Goal: Entertainment & Leisure: Consume media (video, audio)

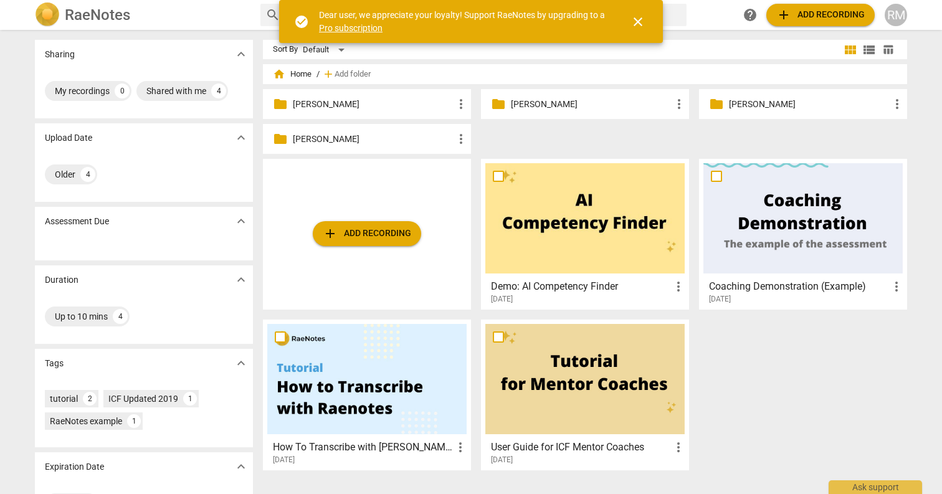
click at [407, 103] on p "[PERSON_NAME]" at bounding box center [373, 104] width 161 height 13
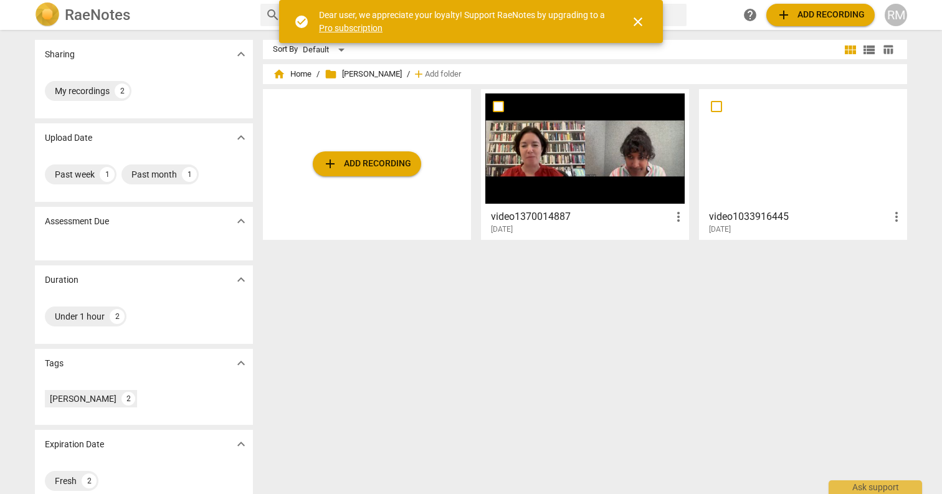
click at [590, 144] on div at bounding box center [584, 148] width 199 height 110
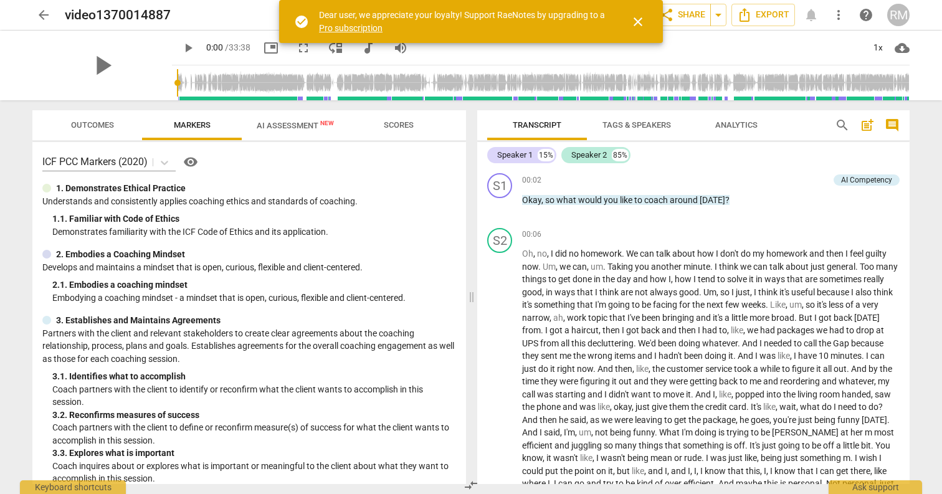
click at [296, 53] on span "fullscreen" at bounding box center [303, 47] width 15 height 15
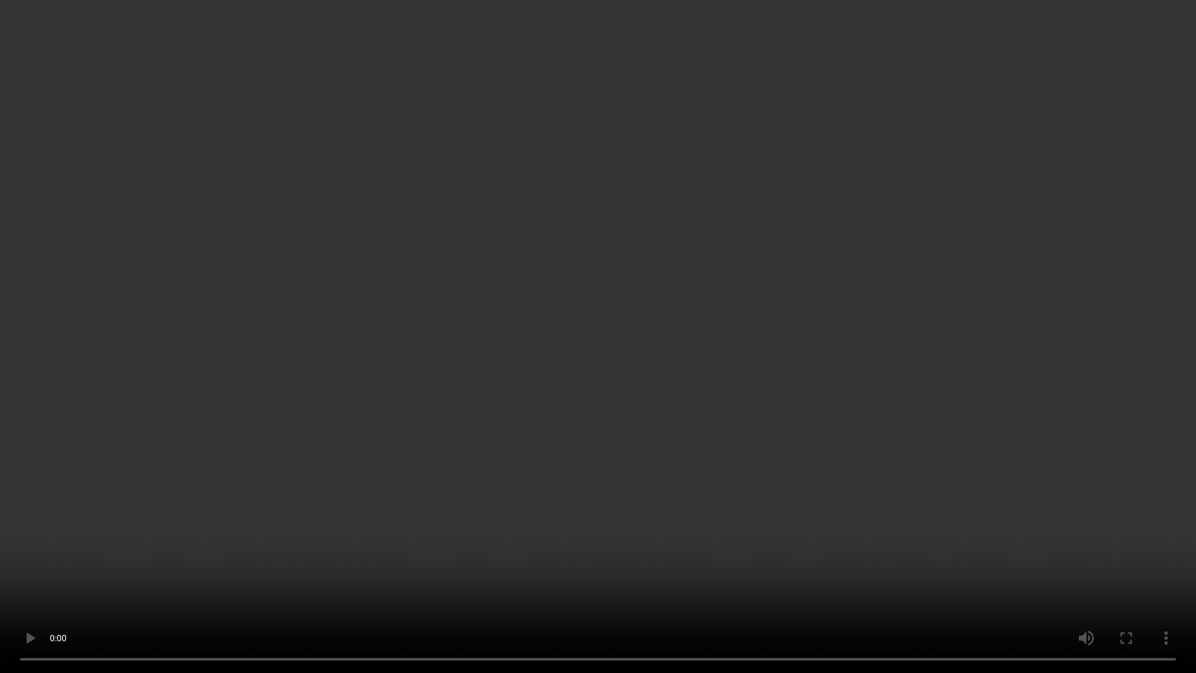
click at [316, 475] on video at bounding box center [598, 336] width 1196 height 673
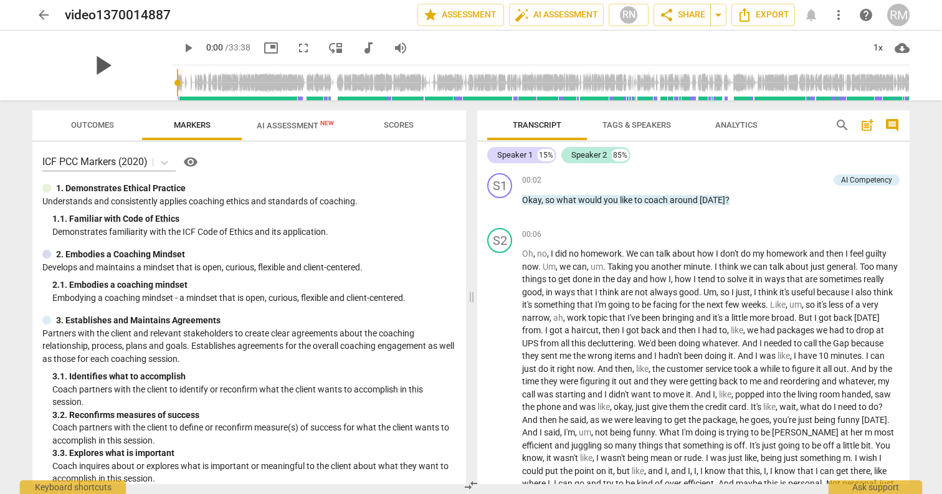
click at [101, 67] on span "play_arrow" at bounding box center [102, 65] width 32 height 32
click at [296, 45] on span "fullscreen" at bounding box center [303, 47] width 15 height 15
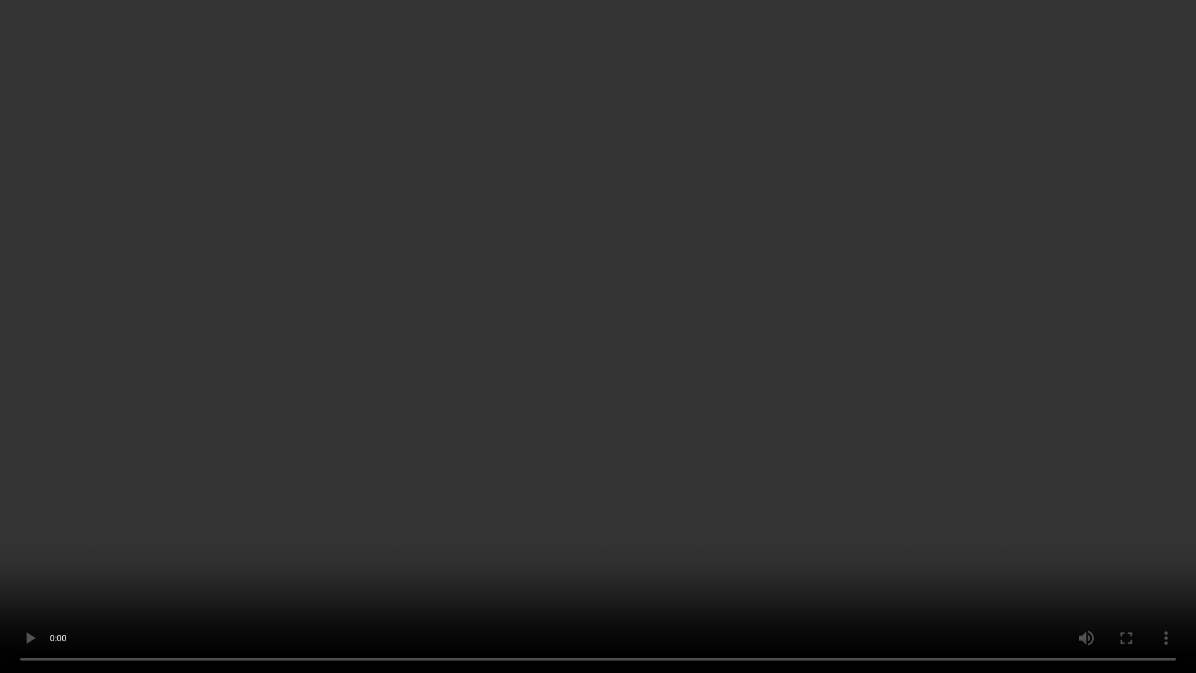
scroll to position [1049, 0]
type input "596"
click at [841, 493] on video at bounding box center [598, 336] width 1196 height 673
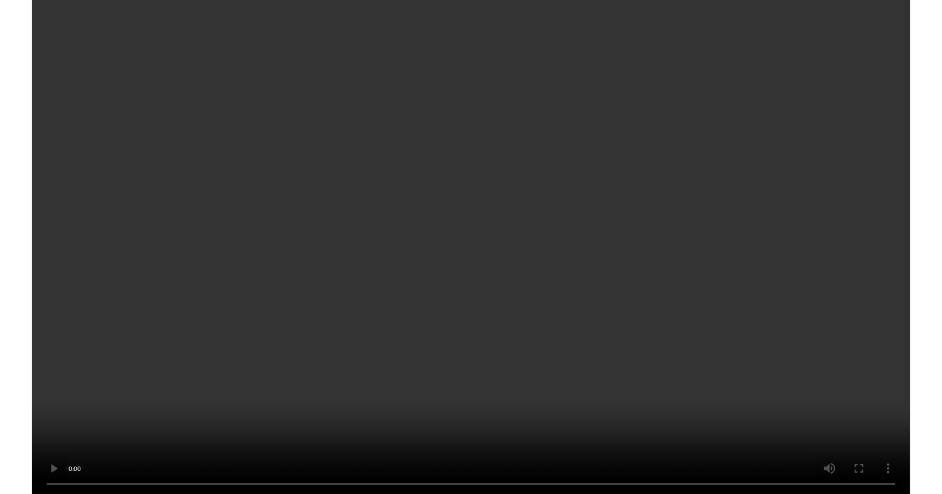
scroll to position [4289, 0]
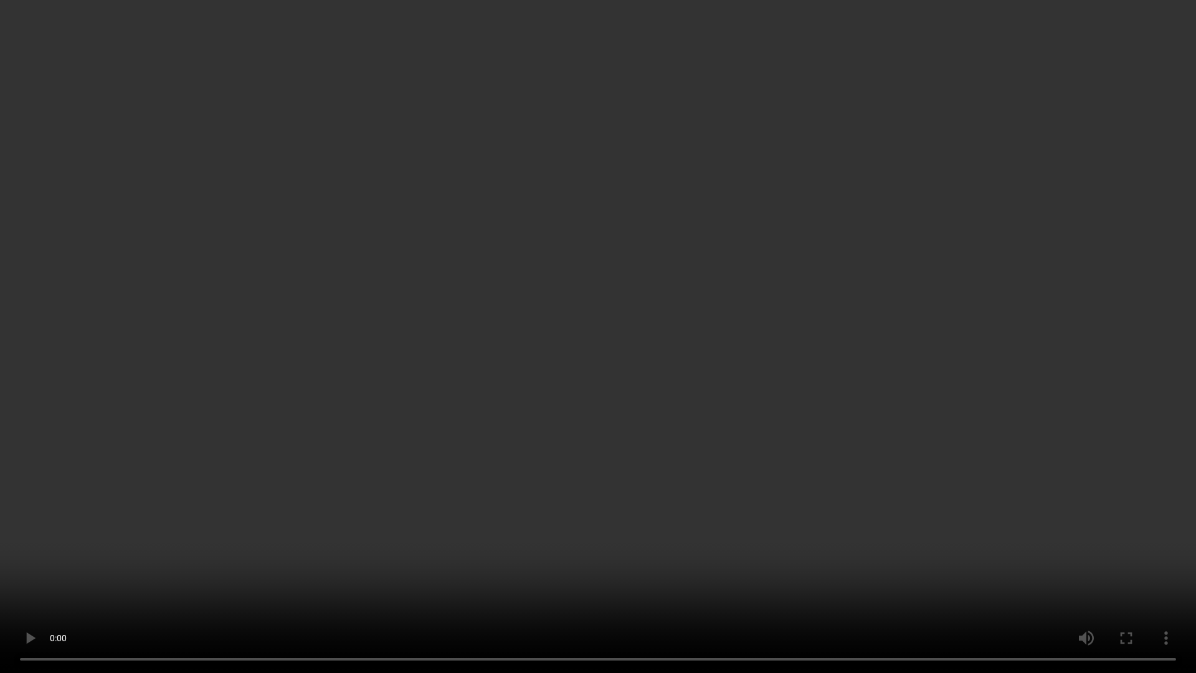
click at [649, 428] on video at bounding box center [598, 336] width 1196 height 673
click at [567, 279] on video at bounding box center [598, 336] width 1196 height 673
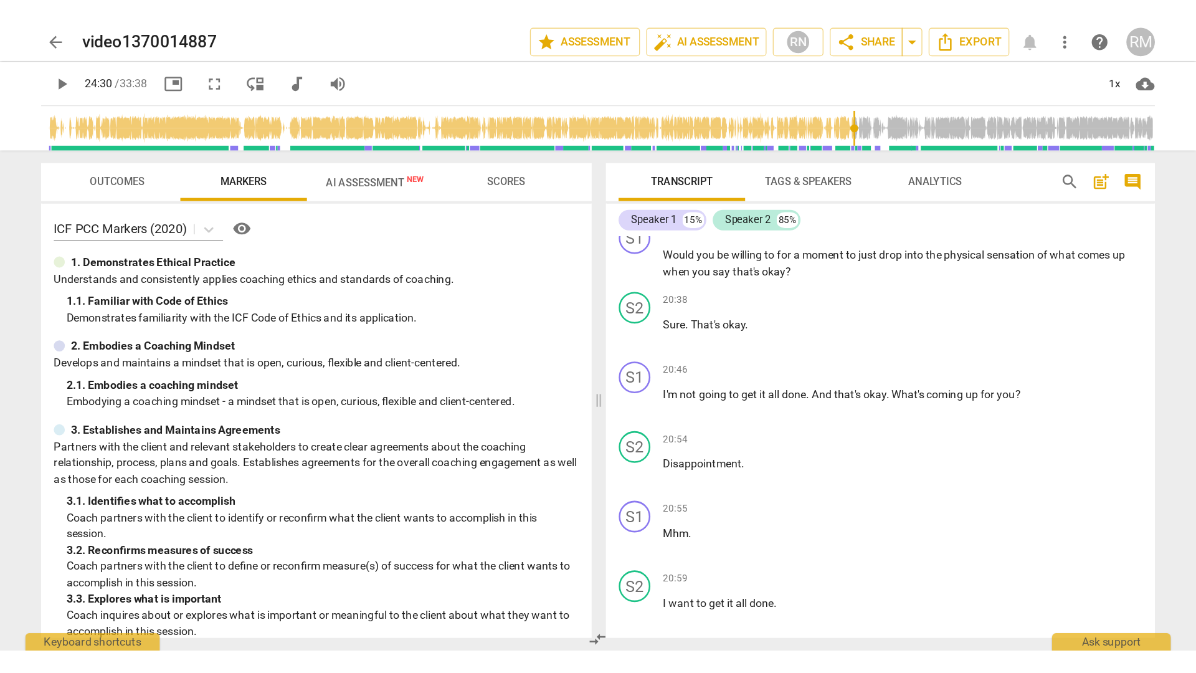
scroll to position [3053, 0]
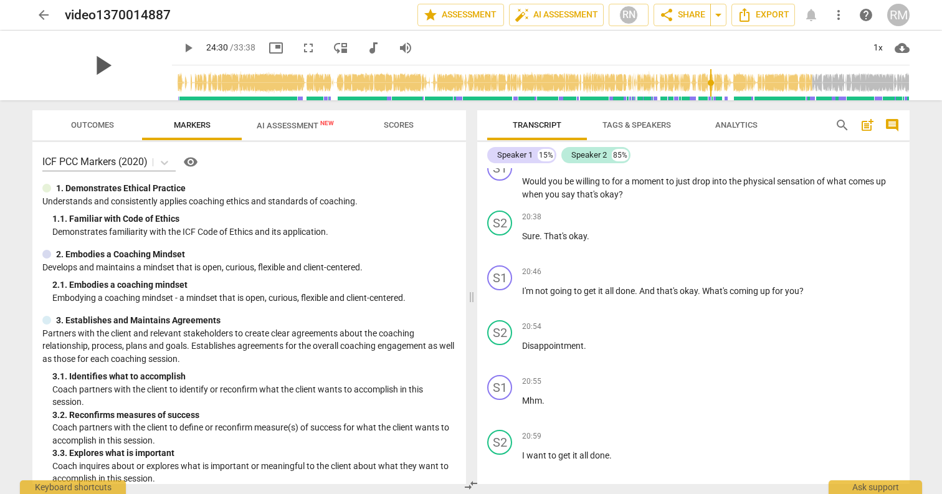
click at [107, 55] on span "play_arrow" at bounding box center [102, 65] width 32 height 32
click at [301, 50] on span "fullscreen" at bounding box center [308, 47] width 15 height 15
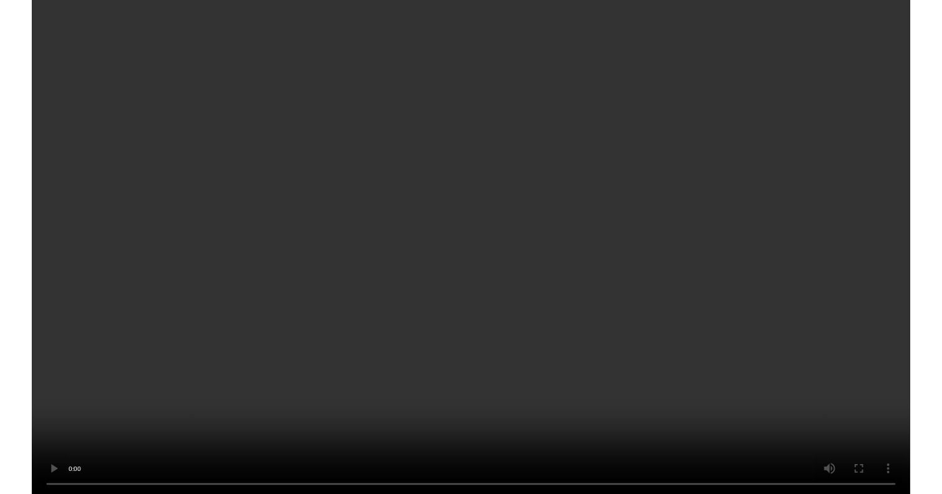
scroll to position [3593, 0]
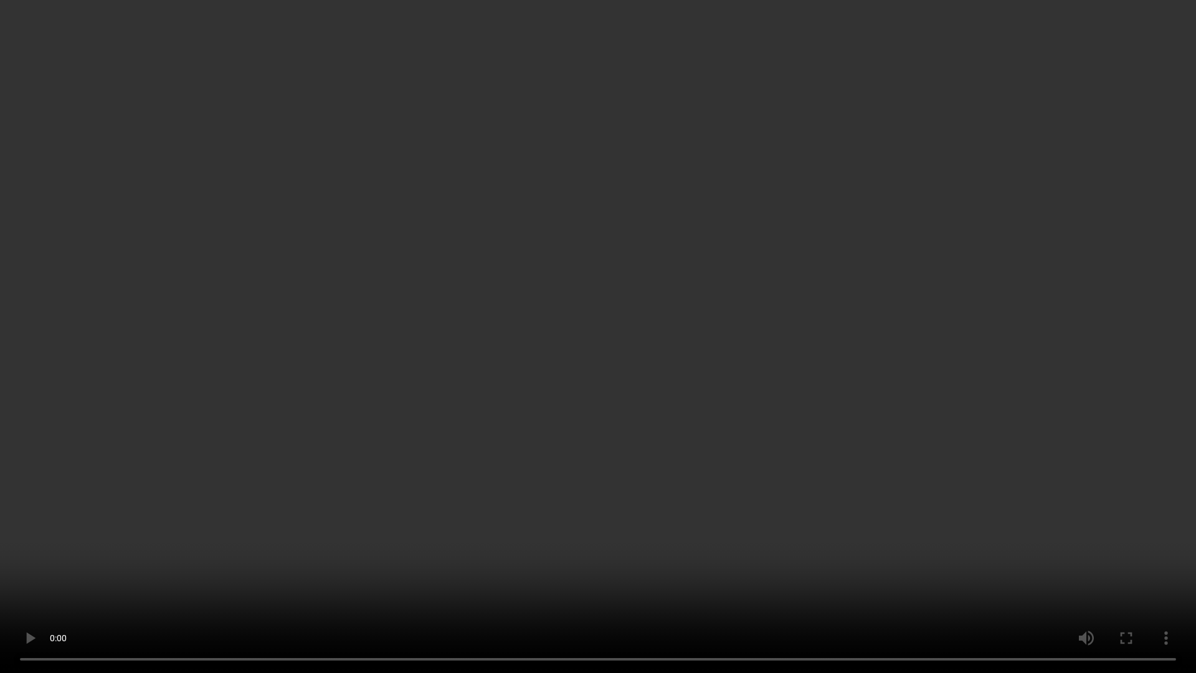
click at [941, 291] on video at bounding box center [598, 336] width 1196 height 673
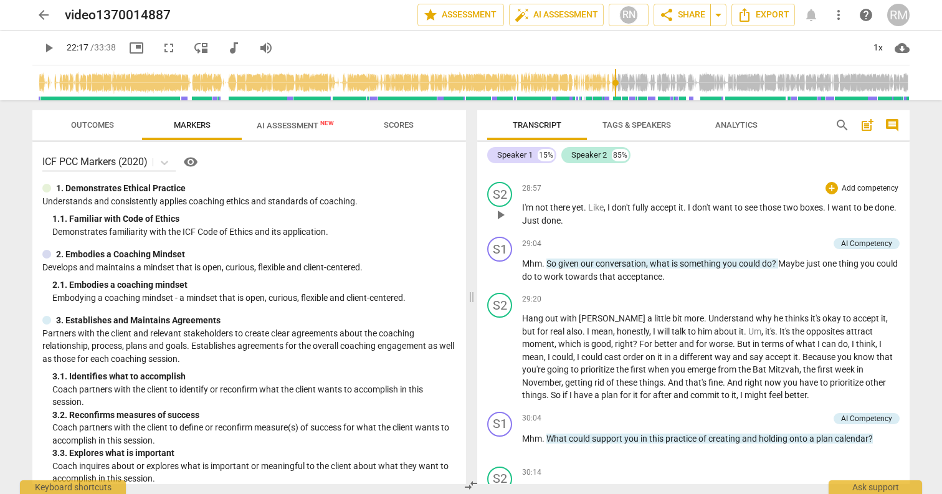
scroll to position [5195, 0]
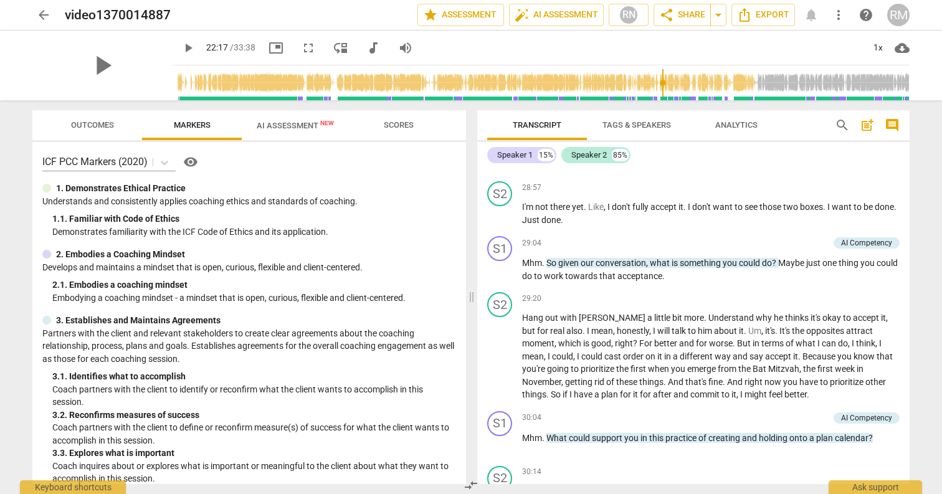
click at [120, 52] on div "play_arrow" at bounding box center [101, 66] width 139 height 70
click at [297, 53] on span "fullscreen" at bounding box center [308, 47] width 22 height 15
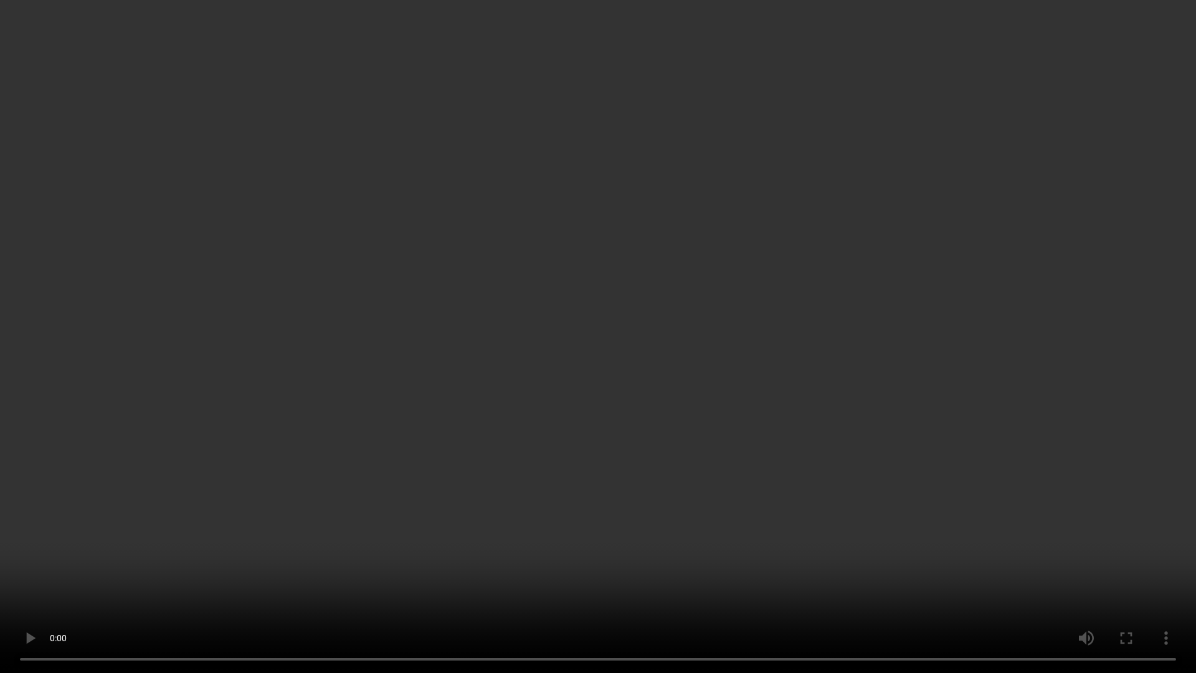
type input "1845"
